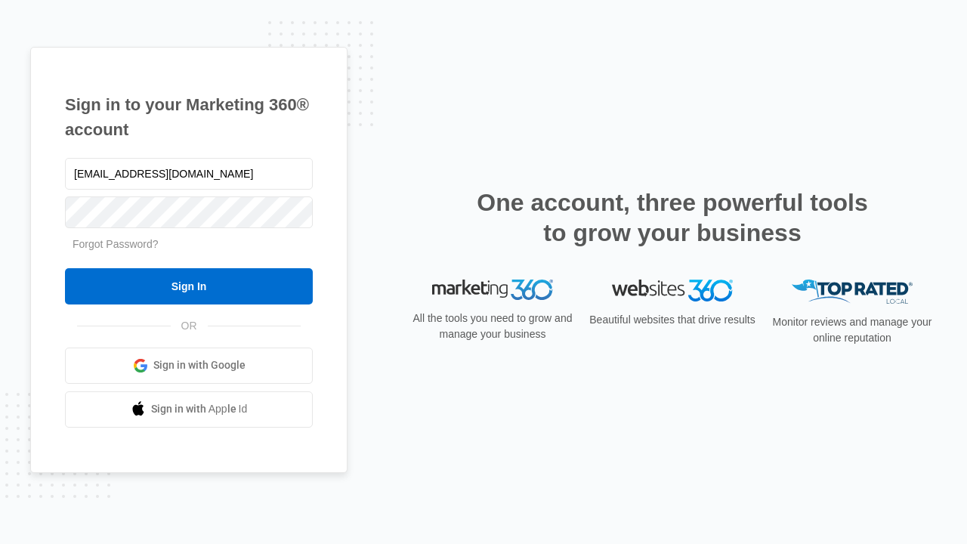
type input "dankie614@gmail.com"
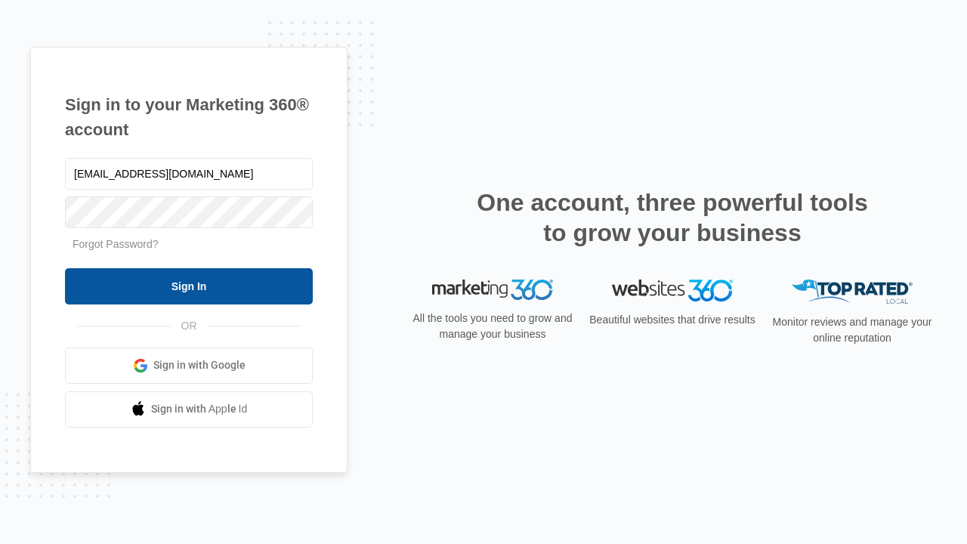
click at [189, 286] on input "Sign In" at bounding box center [189, 286] width 248 height 36
